Goal: Navigation & Orientation: Find specific page/section

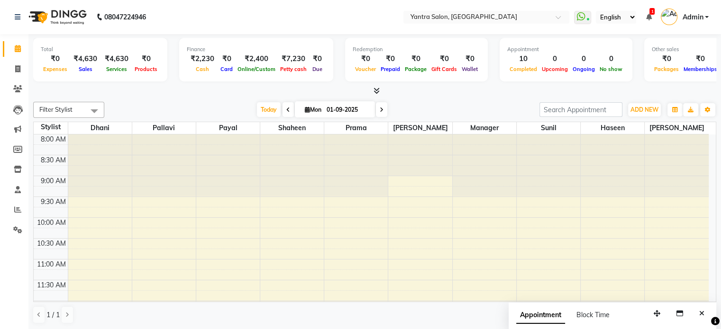
scroll to position [369, 0]
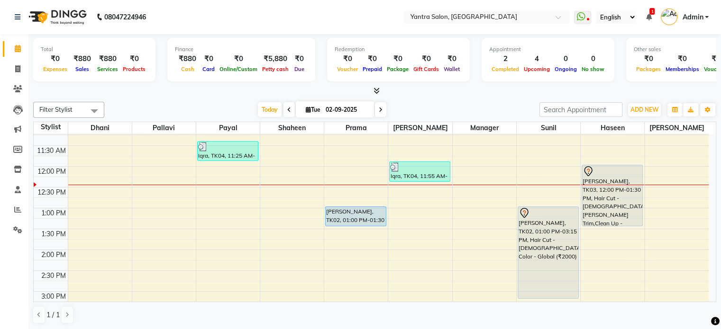
scroll to position [142, 0]
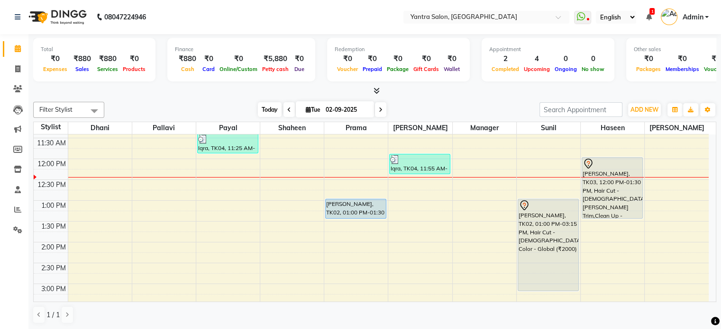
click at [270, 114] on span "Today" at bounding box center [270, 109] width 24 height 15
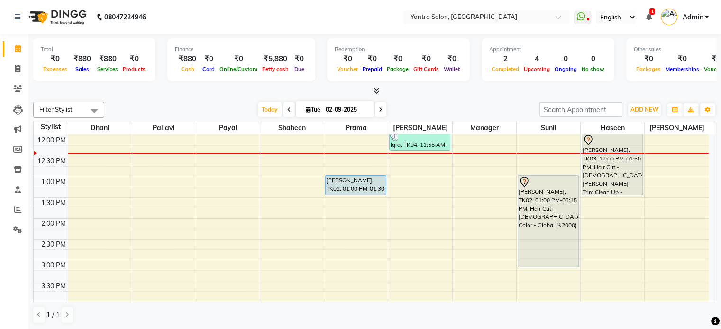
click at [647, 14] on icon at bounding box center [649, 17] width 6 height 7
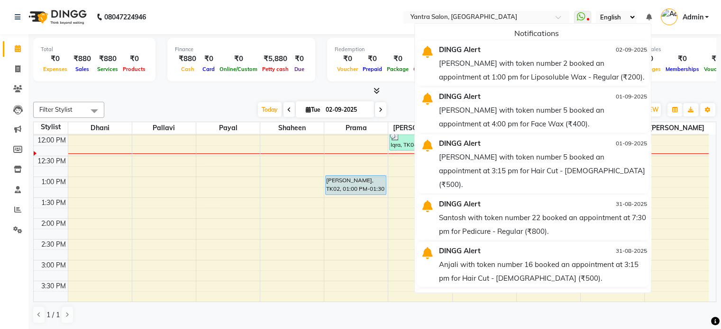
click at [211, 88] on div at bounding box center [374, 91] width 683 height 10
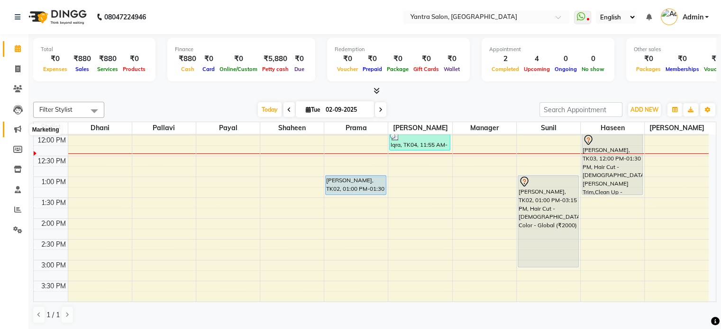
click at [19, 132] on icon at bounding box center [17, 129] width 7 height 7
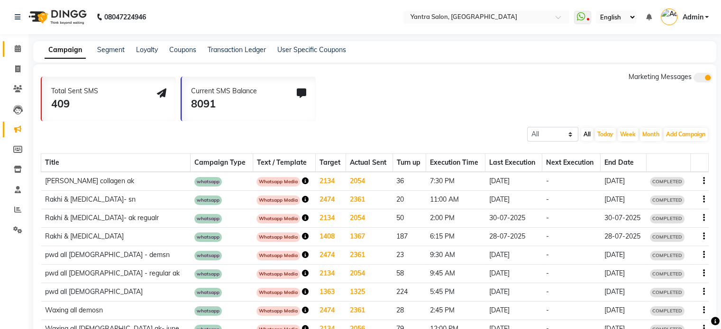
click at [3, 45] on link "Calendar" at bounding box center [14, 49] width 23 height 16
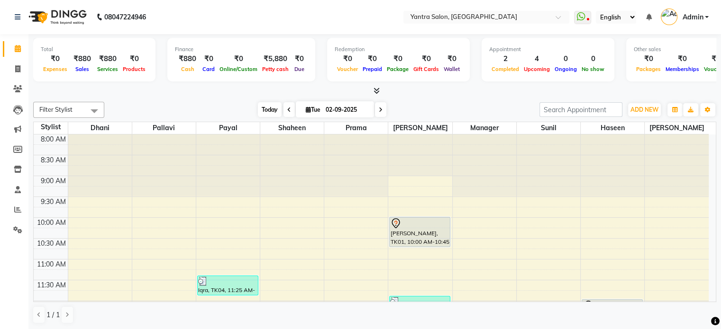
click at [266, 107] on span "Today" at bounding box center [270, 109] width 24 height 15
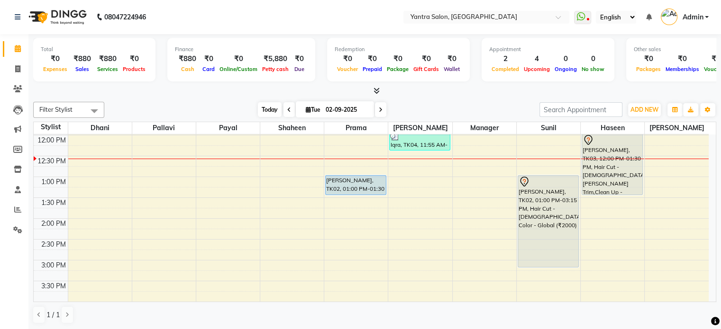
click at [269, 108] on span "Today" at bounding box center [270, 109] width 24 height 15
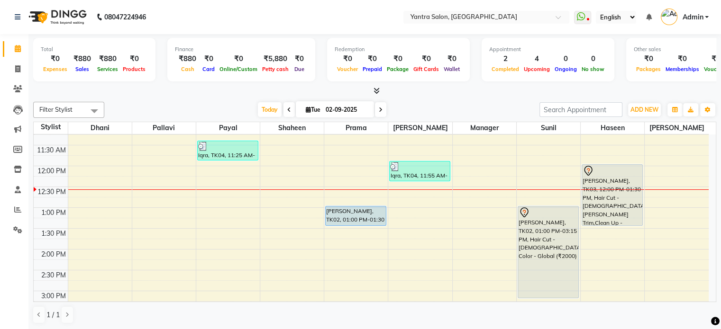
scroll to position [118, 0]
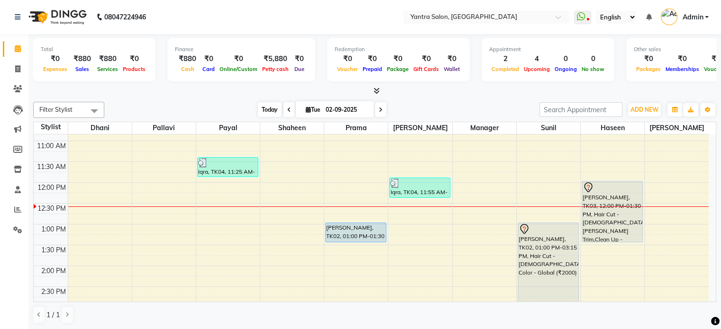
click at [269, 105] on span "Today" at bounding box center [270, 109] width 24 height 15
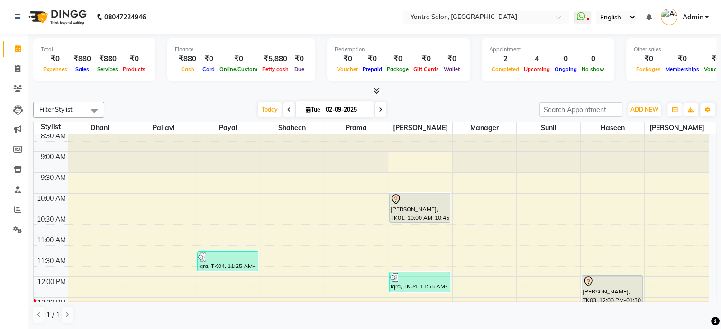
scroll to position [24, 0]
click at [374, 92] on icon at bounding box center [376, 90] width 6 height 7
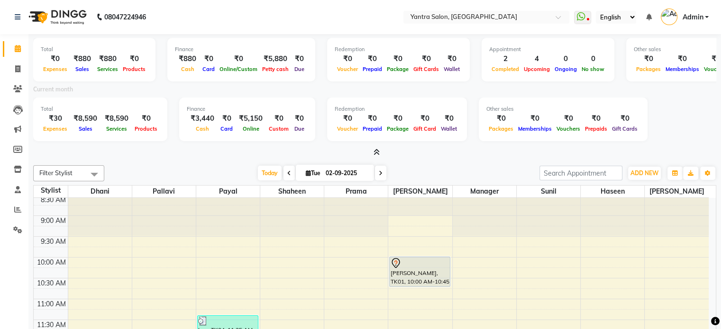
click at [377, 143] on div "Total ₹30 Expenses ₹8,590 Sales ₹8,590 Services ₹0 Products Finance ₹3,440 Cash…" at bounding box center [374, 121] width 683 height 46
click at [376, 144] on div "Total ₹30 Expenses ₹8,590 Sales ₹8,590 Services ₹0 Products Finance ₹3,440 Cash…" at bounding box center [374, 121] width 683 height 46
click at [378, 151] on icon at bounding box center [376, 152] width 6 height 7
